Goal: Find specific page/section: Find specific page/section

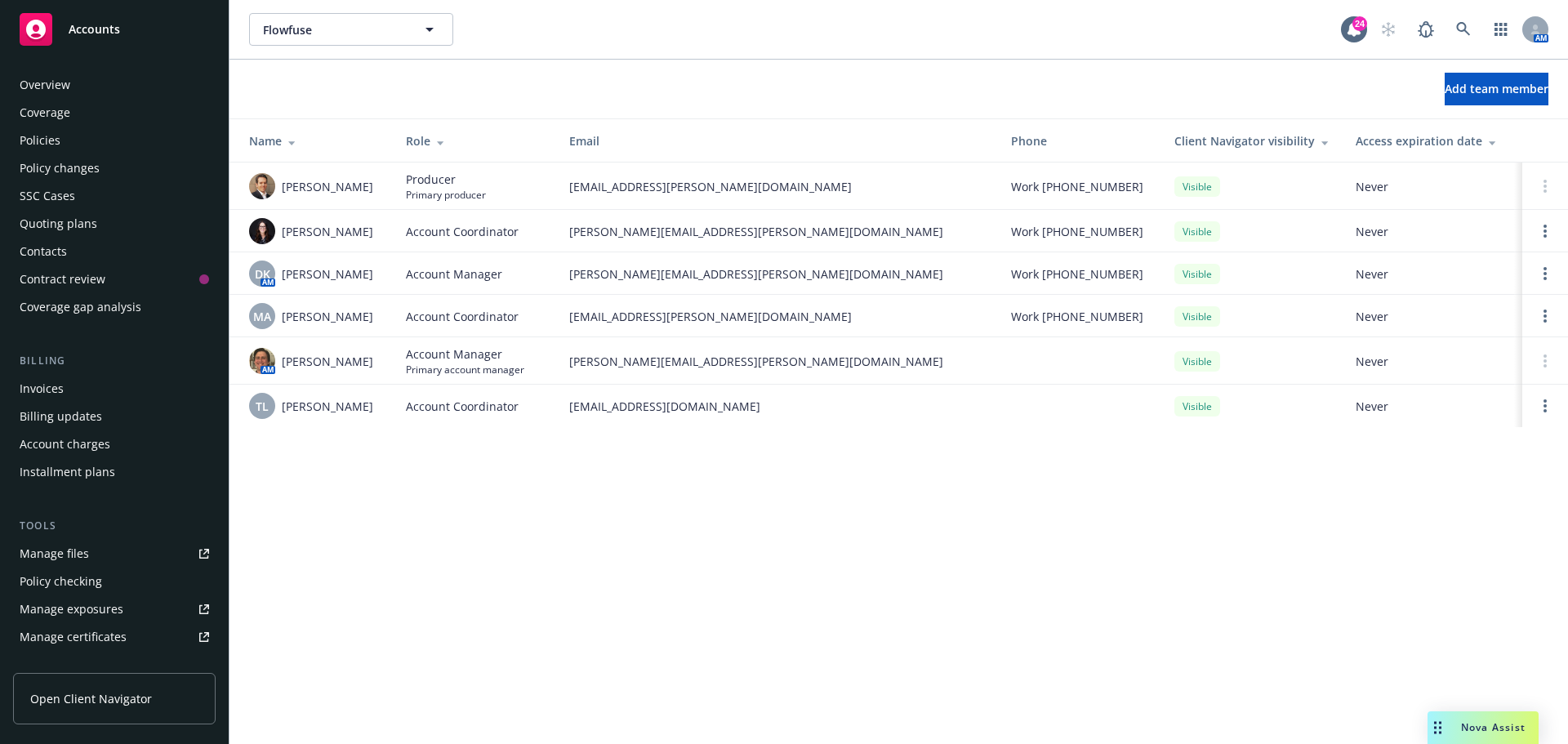
scroll to position [348, 0]
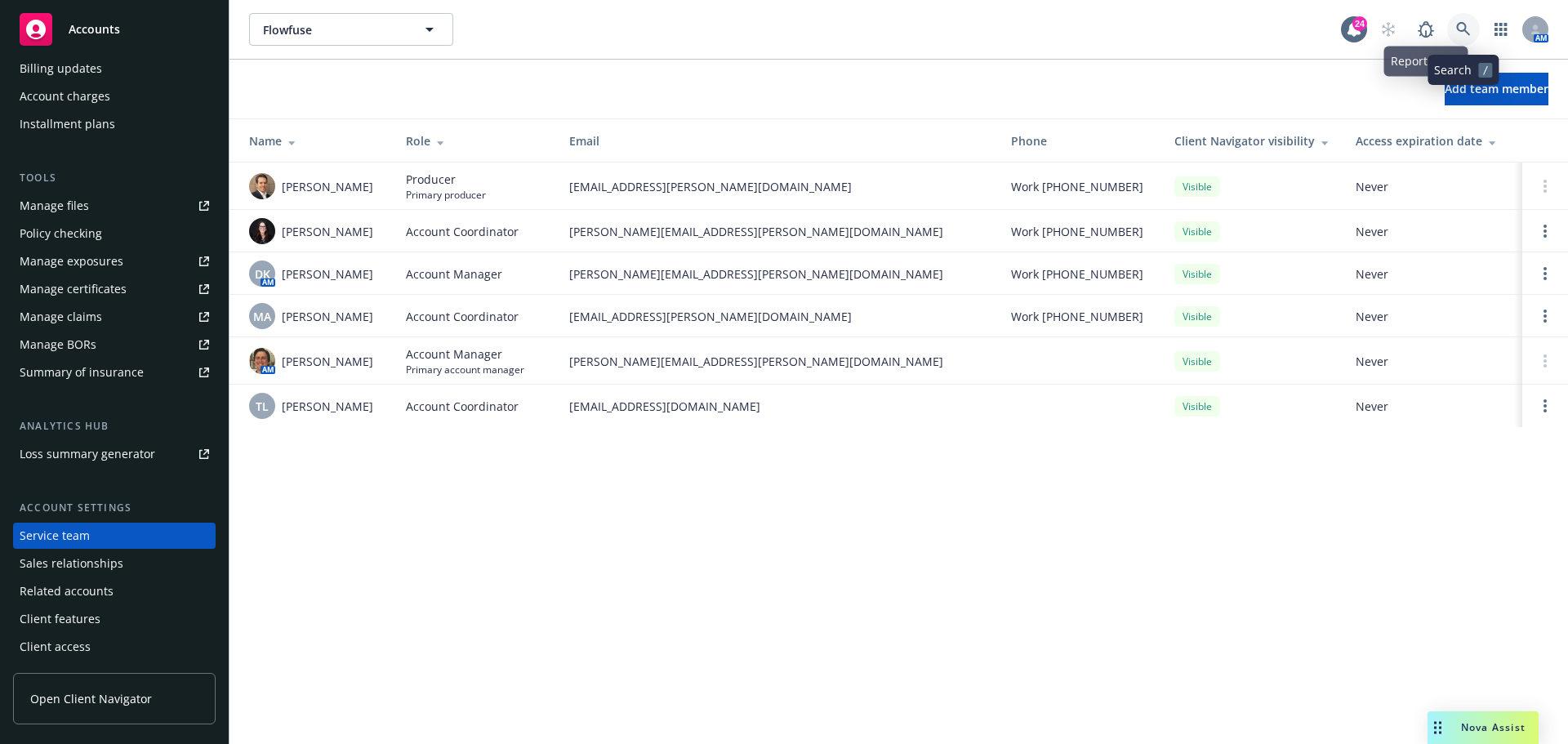
click at [1460, 29] on icon at bounding box center [1463, 29] width 14 height 14
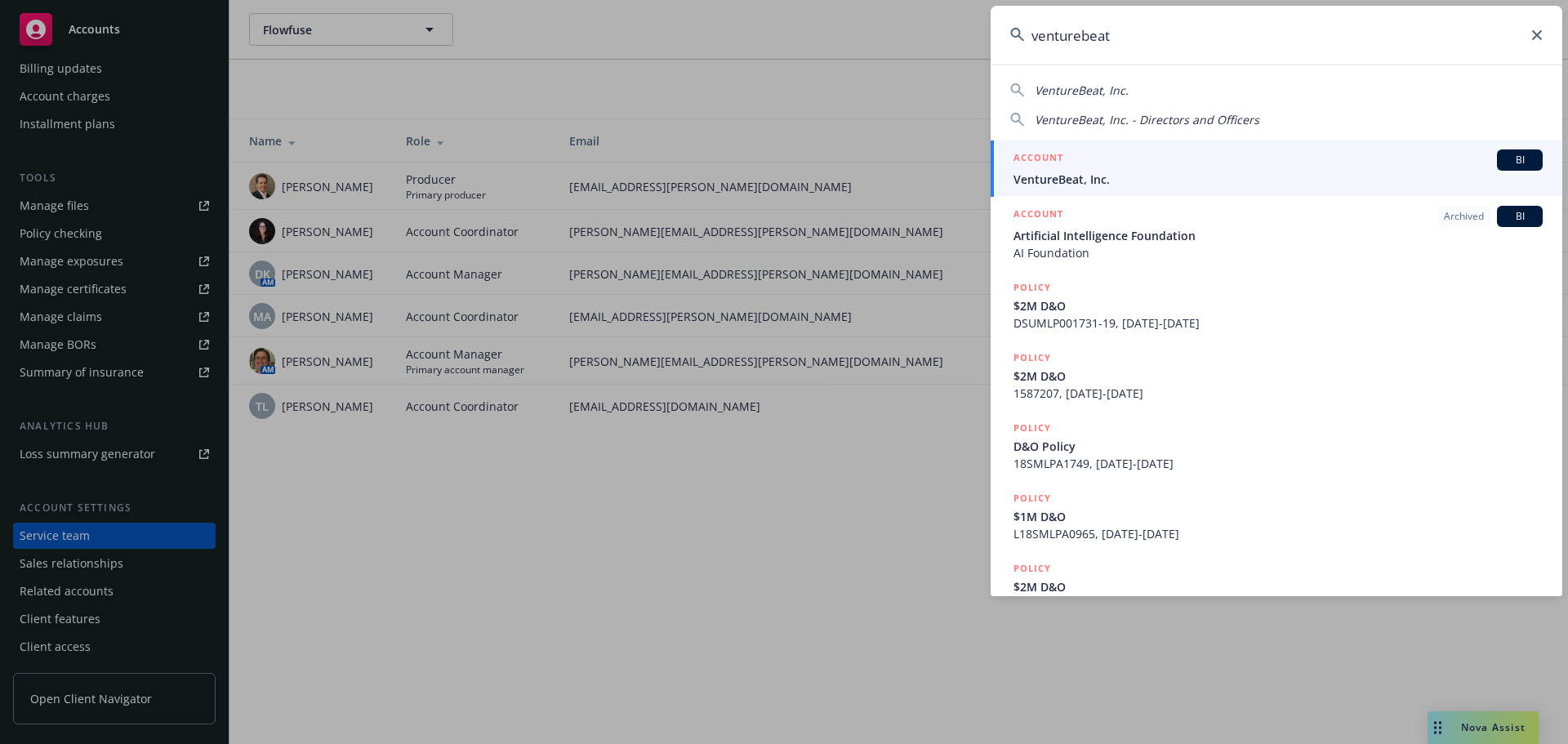
type input "venturebeat"
click at [1071, 178] on span "VentureBeat, Inc." at bounding box center [1278, 179] width 529 height 17
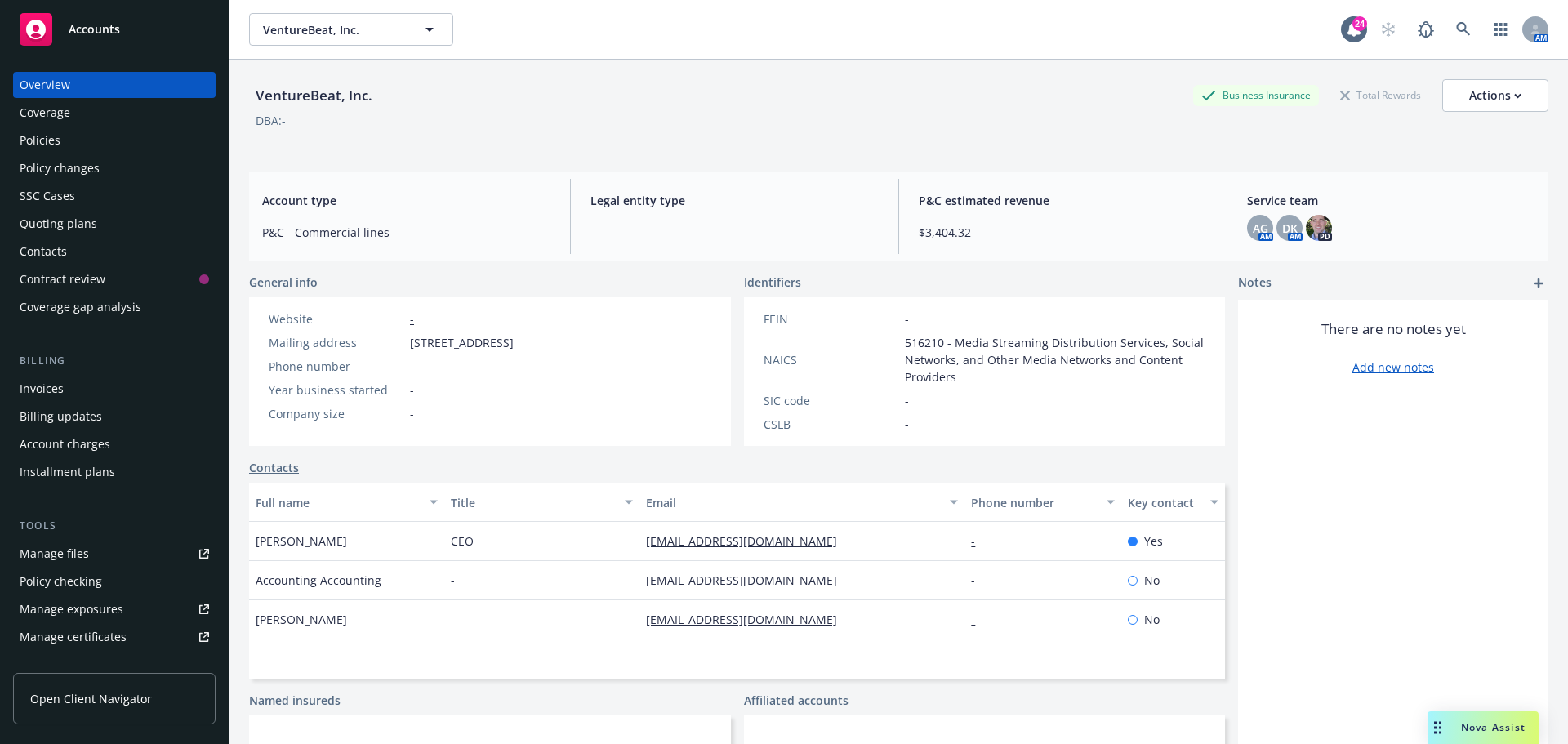
click at [37, 135] on div "Policies" at bounding box center [40, 140] width 41 height 26
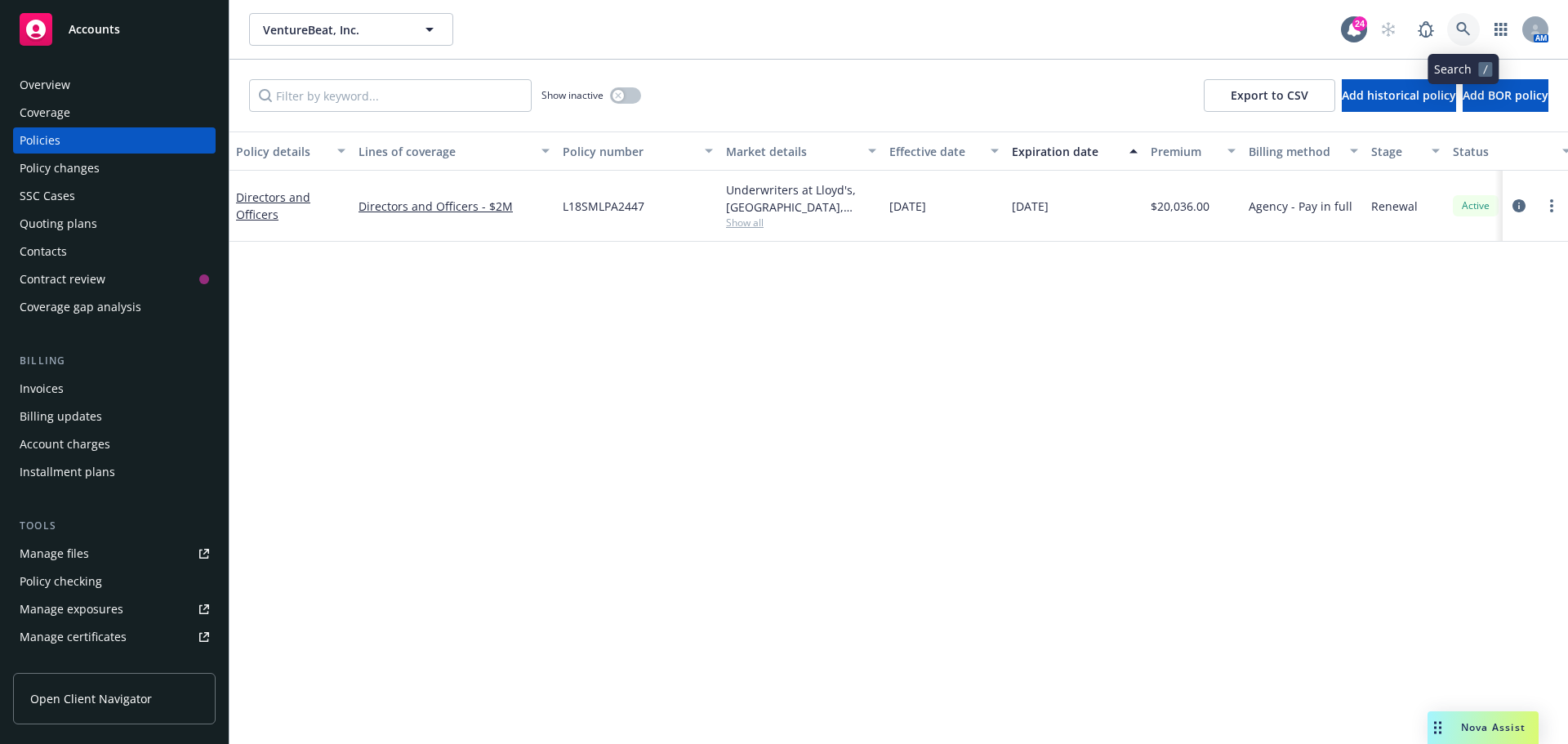
click at [1455, 23] on link at bounding box center [1464, 30] width 32 height 32
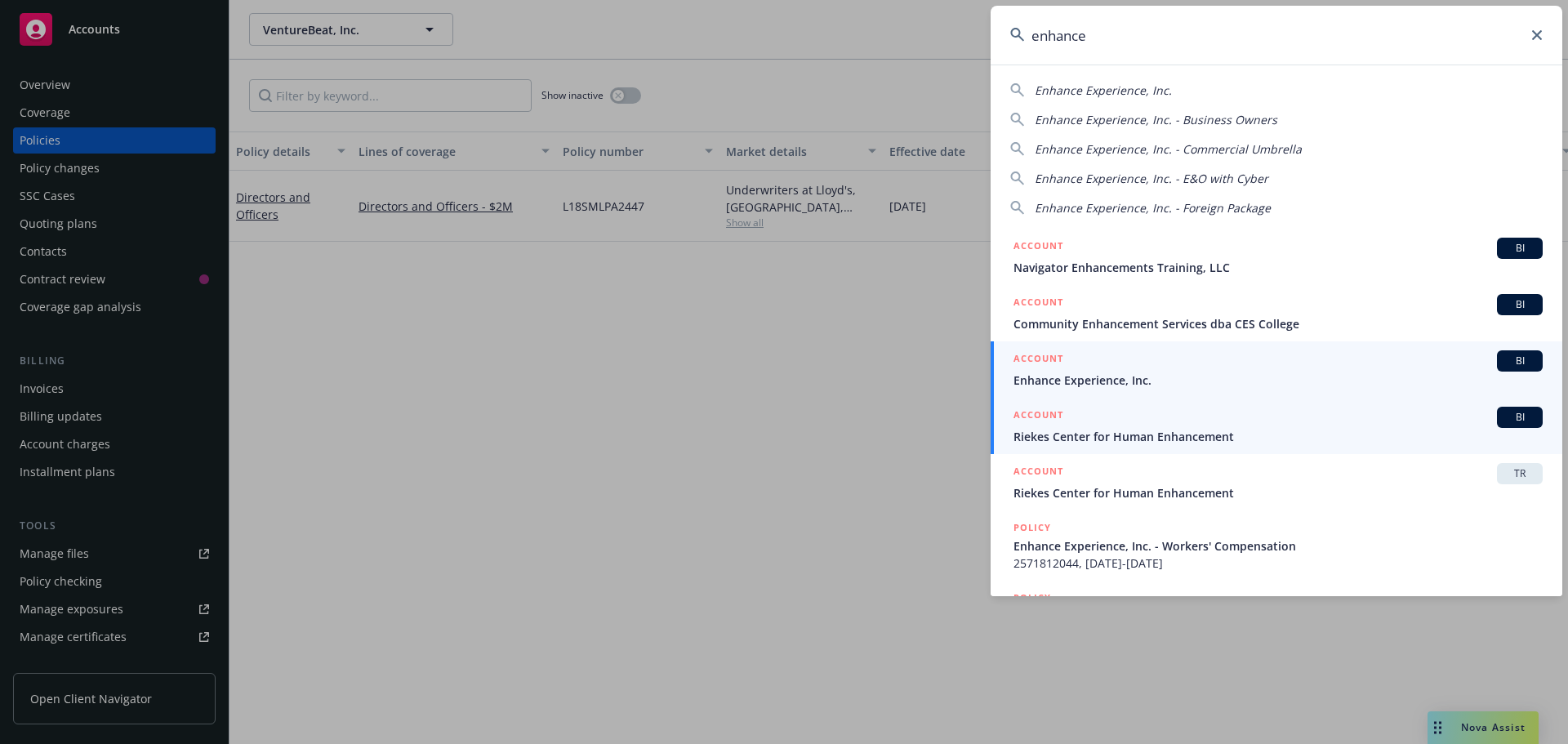
type input "enhance"
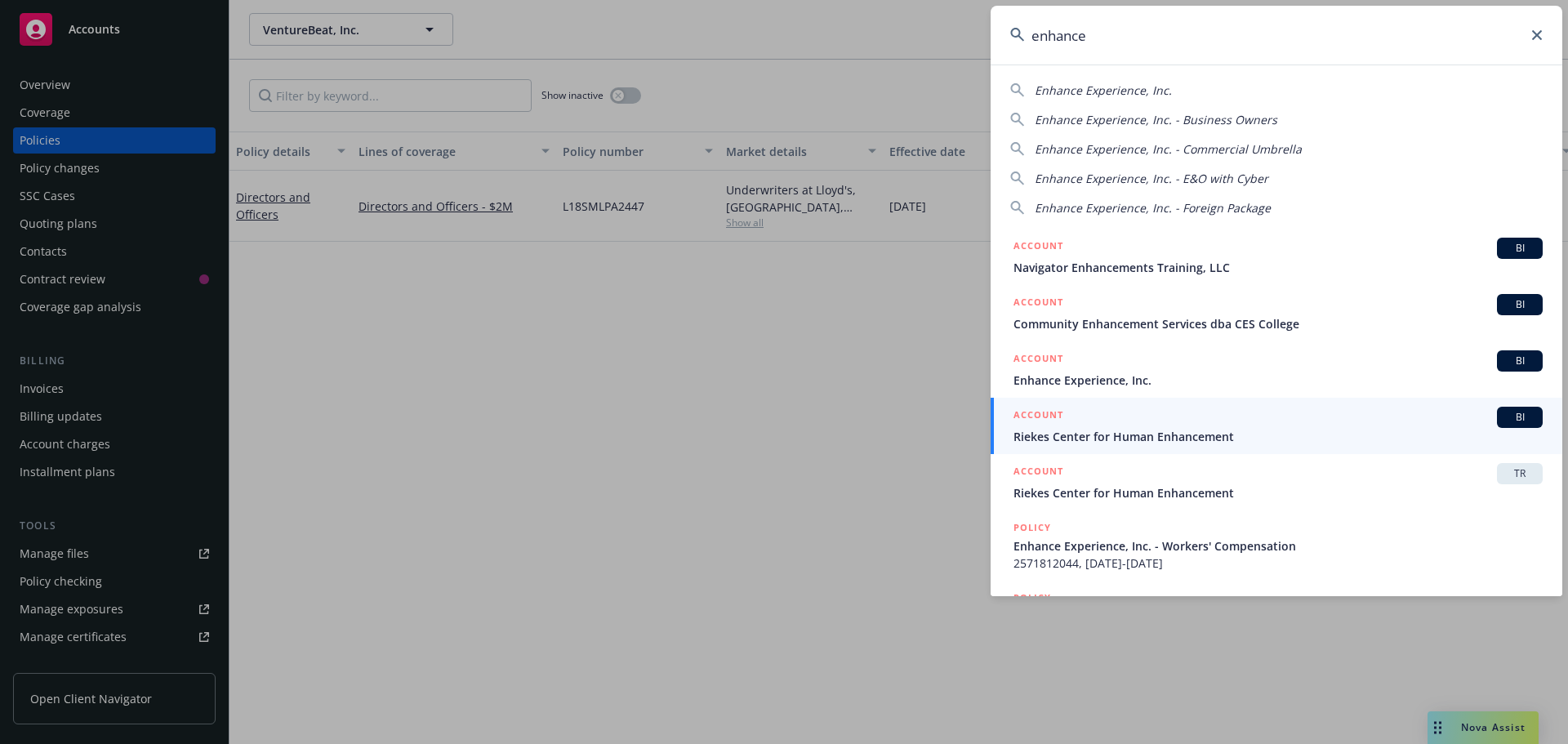
click at [1102, 373] on span "Enhance Experience, Inc." at bounding box center [1278, 381] width 529 height 17
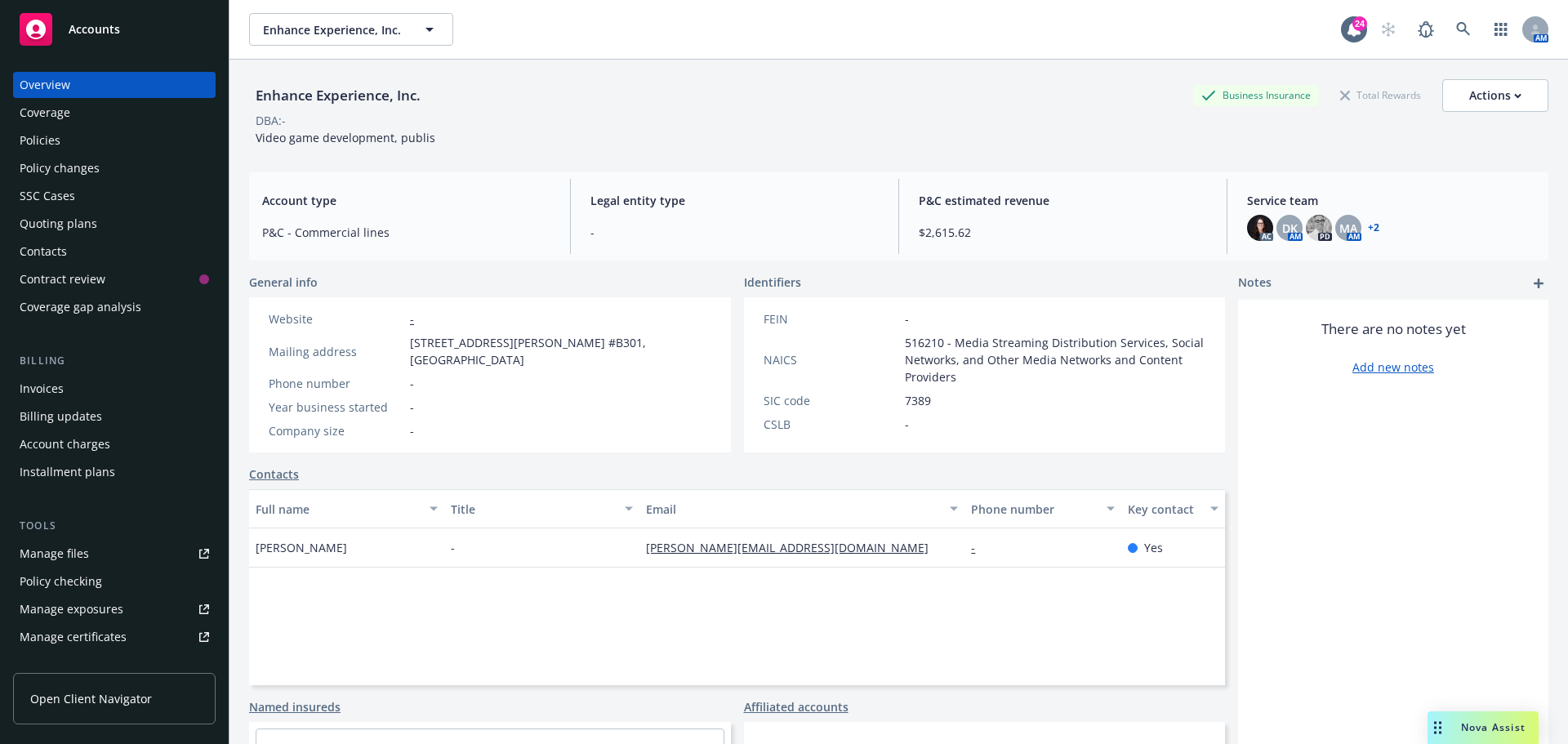
click at [1370, 225] on link "+ 2" at bounding box center [1373, 228] width 11 height 10
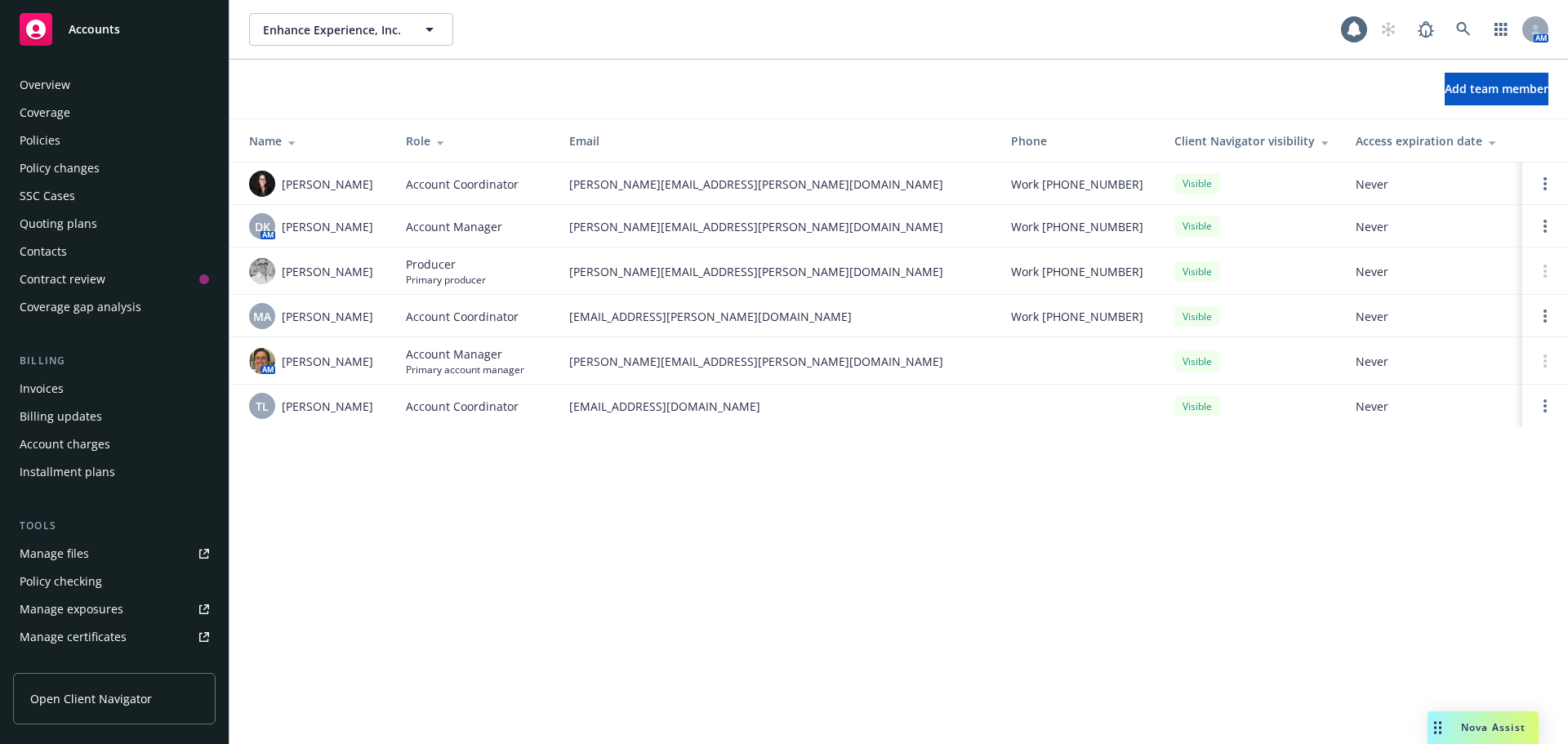
scroll to position [348, 0]
